Goal: Task Accomplishment & Management: Complete application form

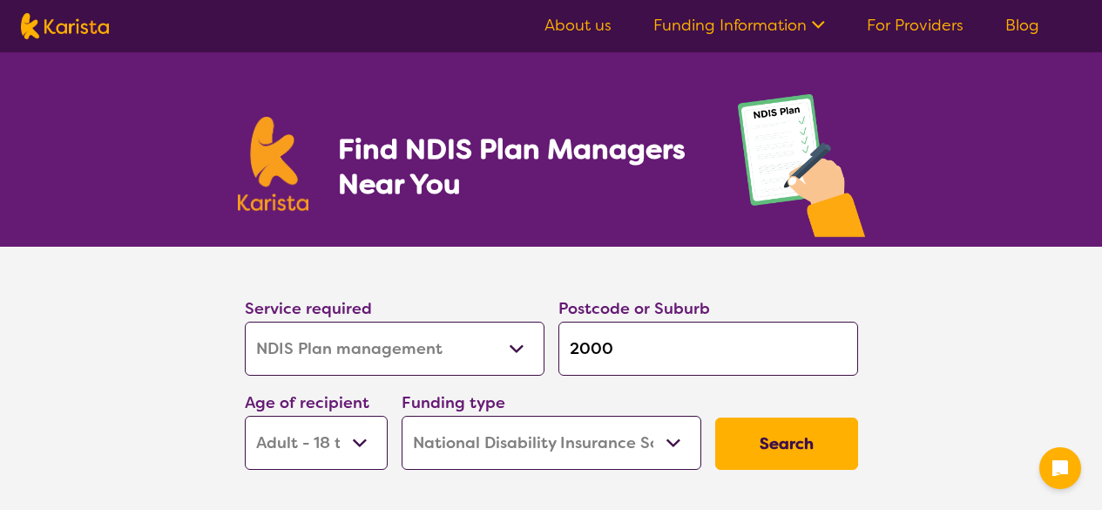
select select "NDIS Plan management"
select select "AD"
select select "NDIS"
select select "NDIS Plan management"
select select "AD"
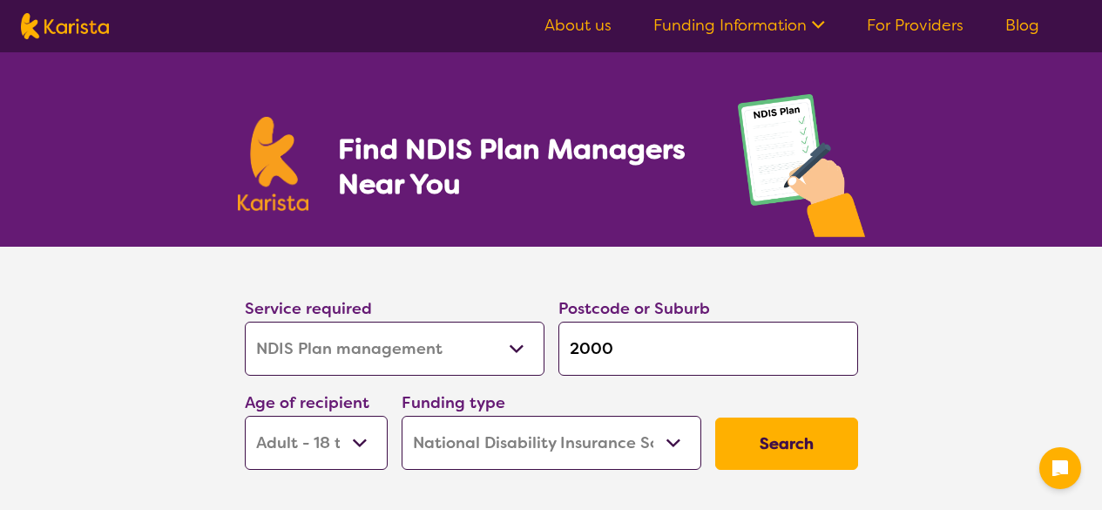
select select "NDIS"
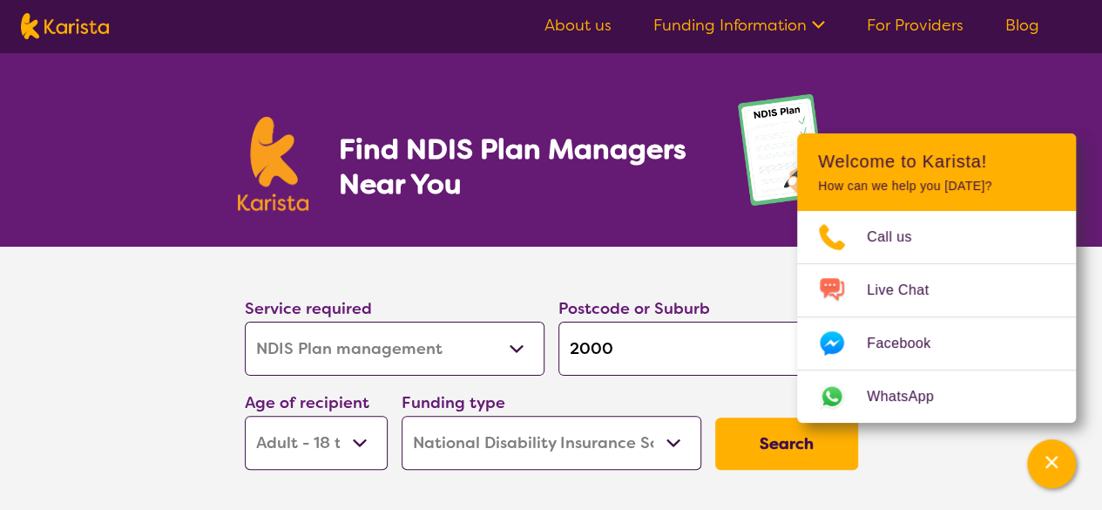
click at [902, 28] on link "For Providers" at bounding box center [915, 25] width 97 height 21
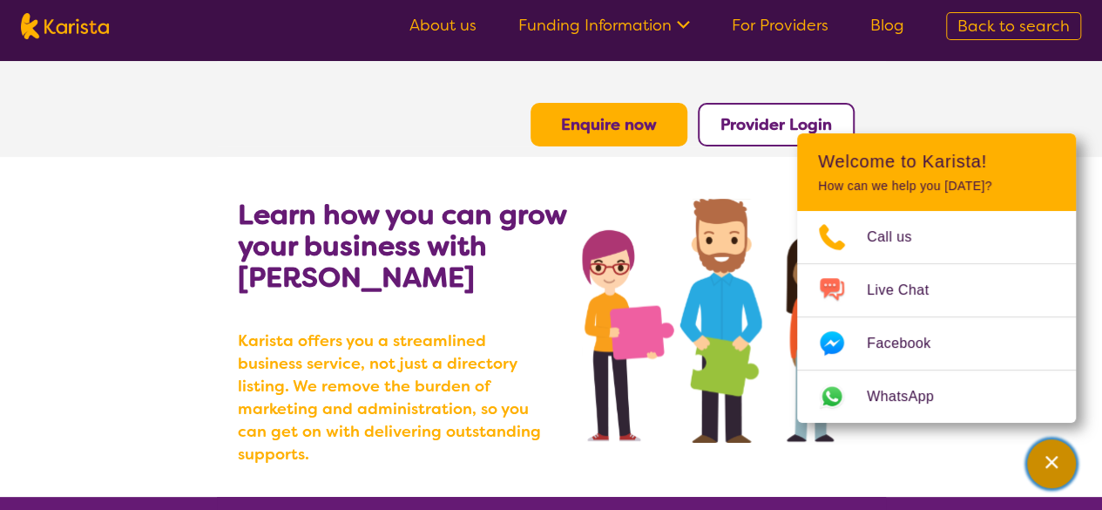
click at [1058, 457] on icon "Channel Menu" at bounding box center [1051, 461] width 17 height 17
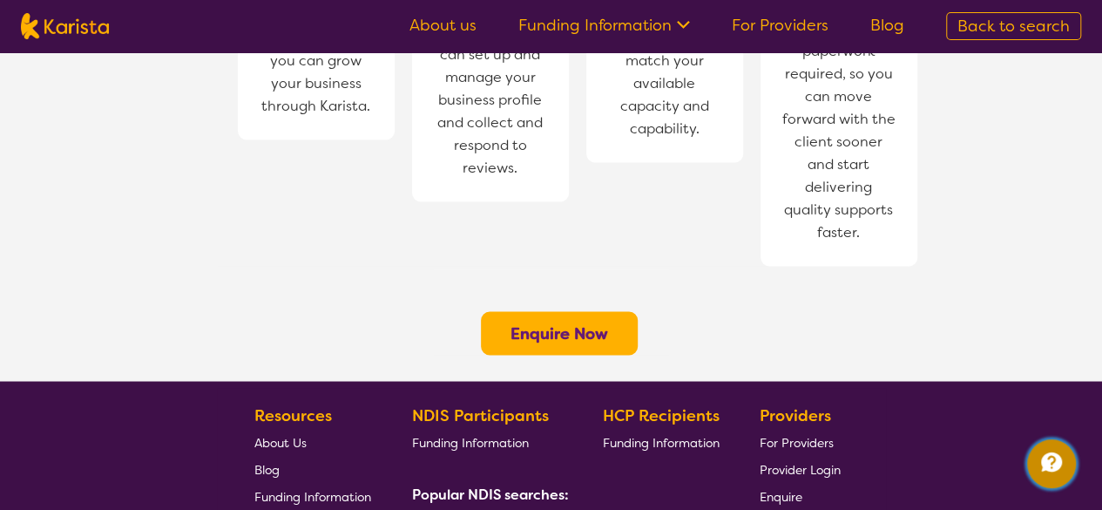
scroll to position [1390, 0]
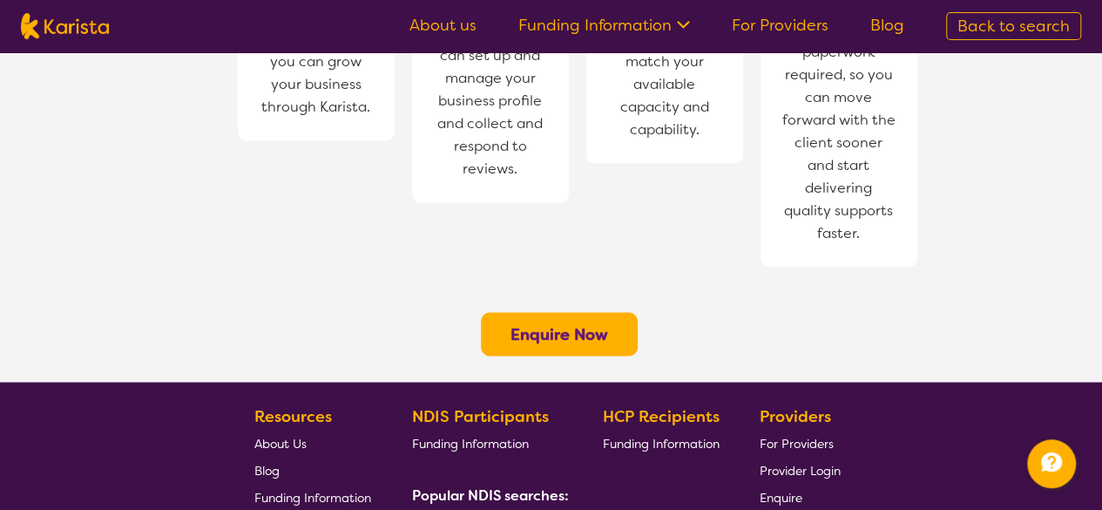
click at [534, 323] on b "Enquire Now" at bounding box center [560, 333] width 98 height 21
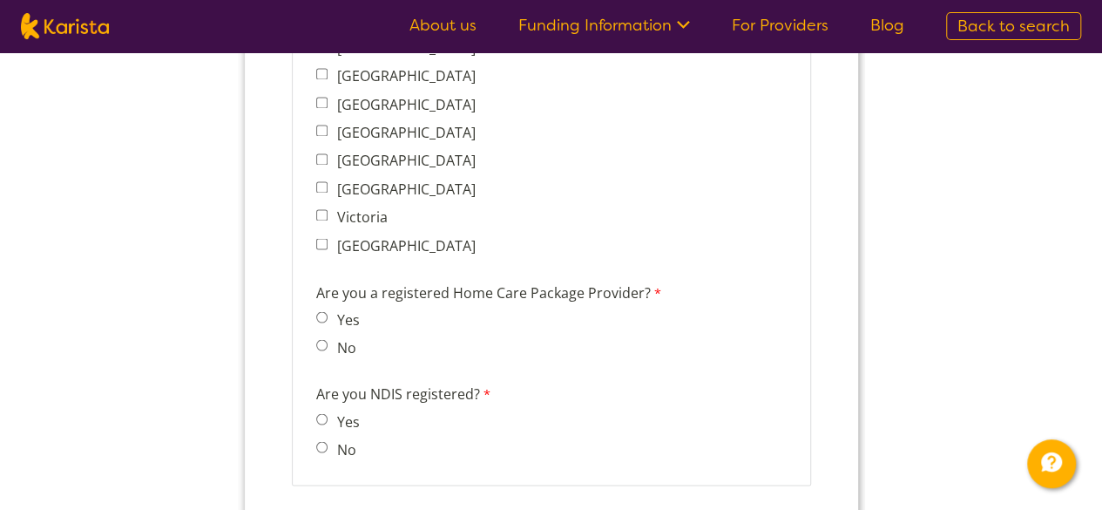
scroll to position [1429, 0]
